Goal: Information Seeking & Learning: Check status

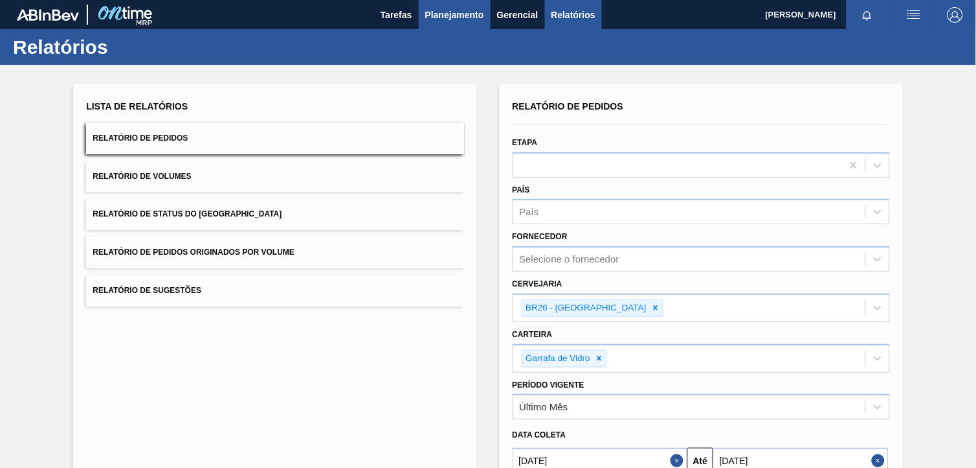
click at [461, 23] on button "Planejamento" at bounding box center [455, 14] width 72 height 29
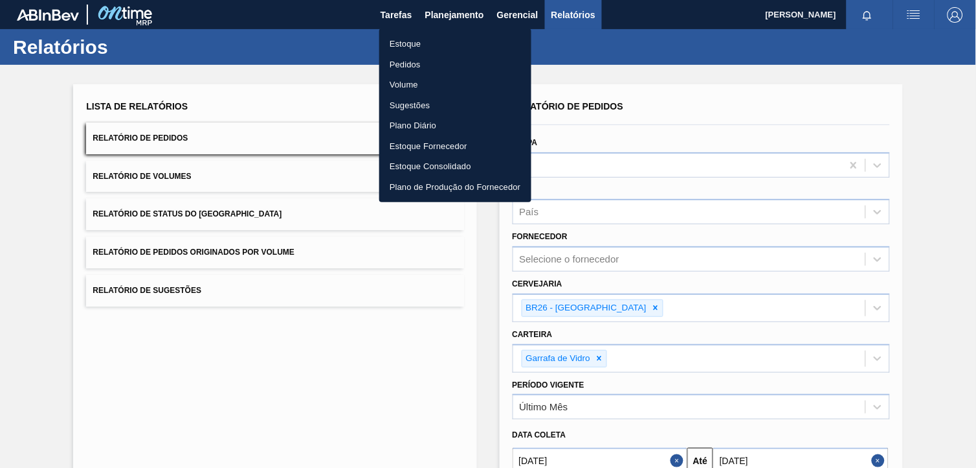
click at [463, 44] on li "Estoque" at bounding box center [455, 44] width 152 height 21
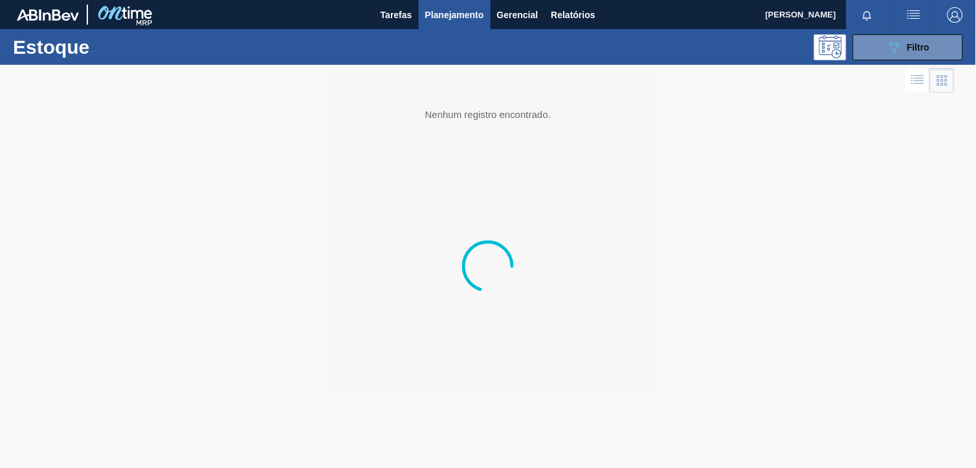
click at [890, 43] on icon at bounding box center [895, 47] width 10 height 11
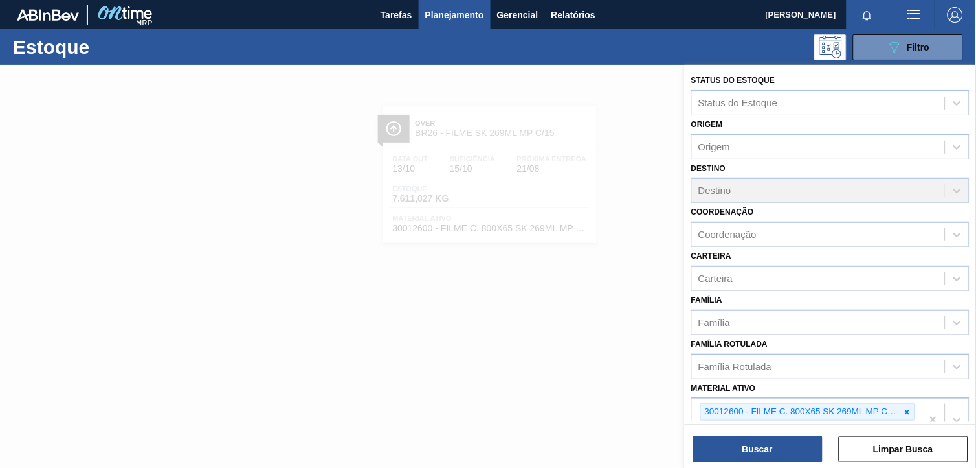
scroll to position [165, 0]
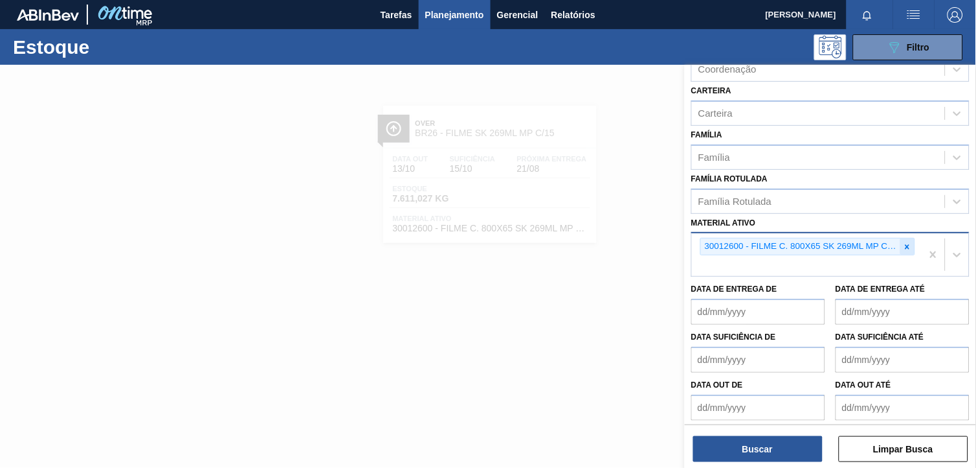
click at [903, 242] on icon at bounding box center [907, 246] width 9 height 9
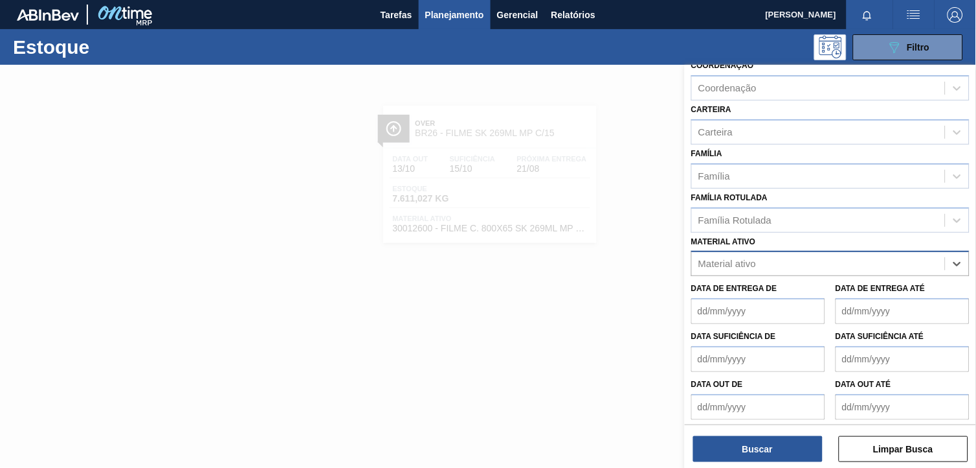
paste ativo "30012834"
type ativo "30012834"
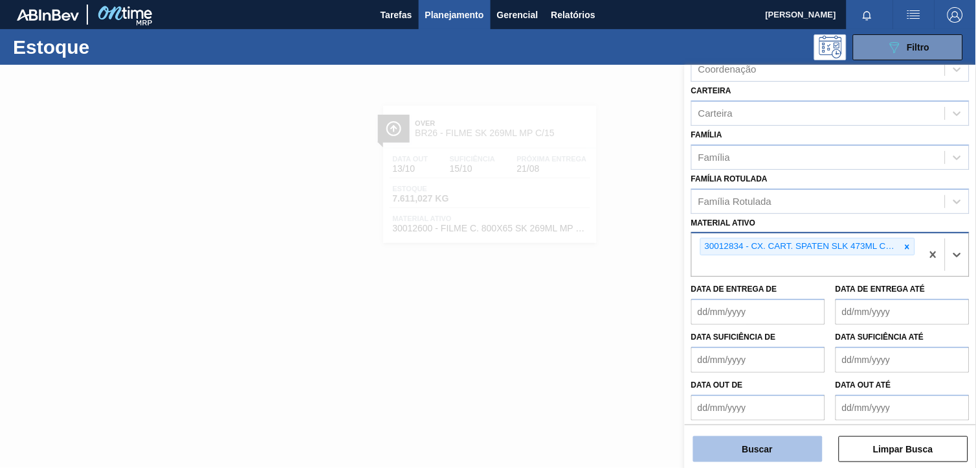
click at [796, 445] on button "Buscar" at bounding box center [758, 449] width 130 height 26
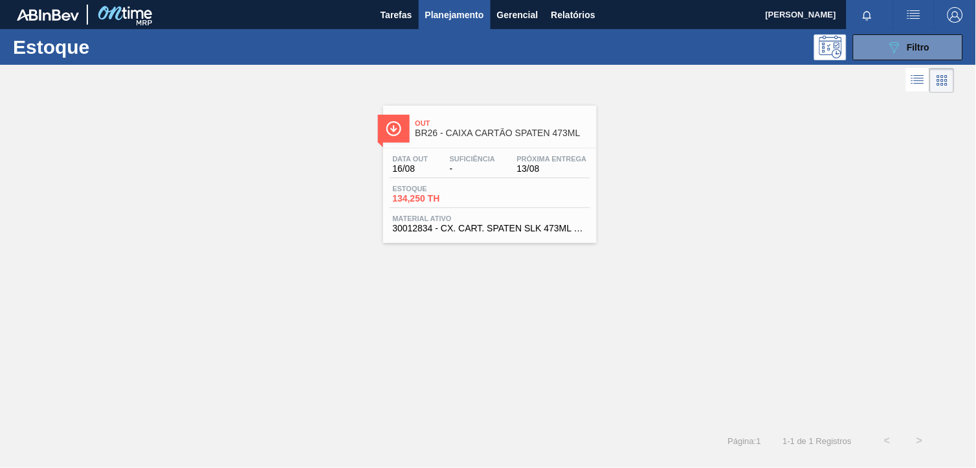
click at [499, 149] on div "Data out 16/08 Suficiência - Próxima Entrega 13/08 Estoque 134,250 TH Material …" at bounding box center [490, 192] width 214 height 88
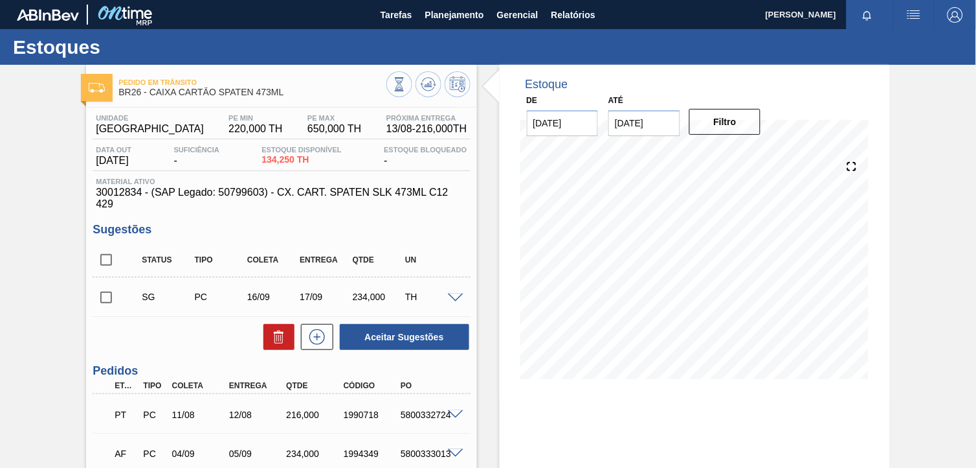
scroll to position [148, 0]
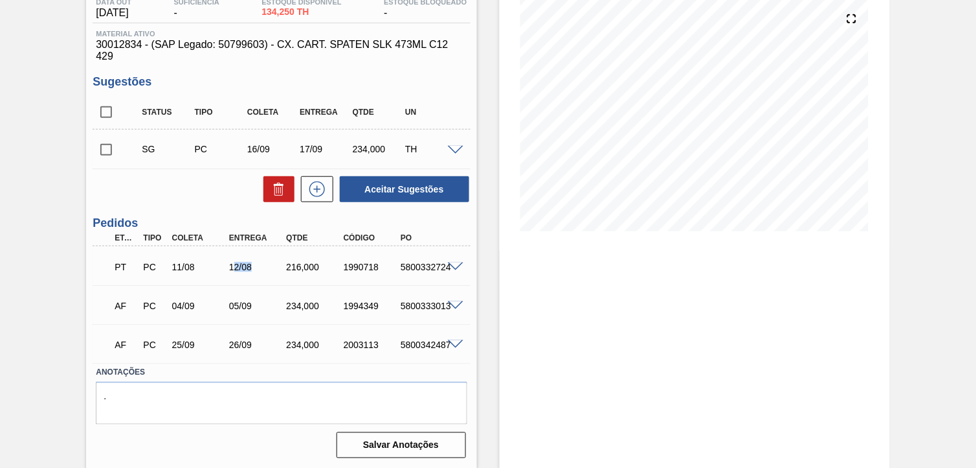
drag, startPoint x: 247, startPoint y: 269, endPoint x: 276, endPoint y: 269, distance: 29.1
click at [276, 269] on div "12/08" at bounding box center [257, 267] width 63 height 10
drag, startPoint x: 276, startPoint y: 269, endPoint x: 304, endPoint y: 279, distance: 30.3
click at [304, 279] on div "PT PC 11/08 12/08 216,000 1990718 5800332724" at bounding box center [282, 265] width 378 height 32
